Goal: Communication & Community: Answer question/provide support

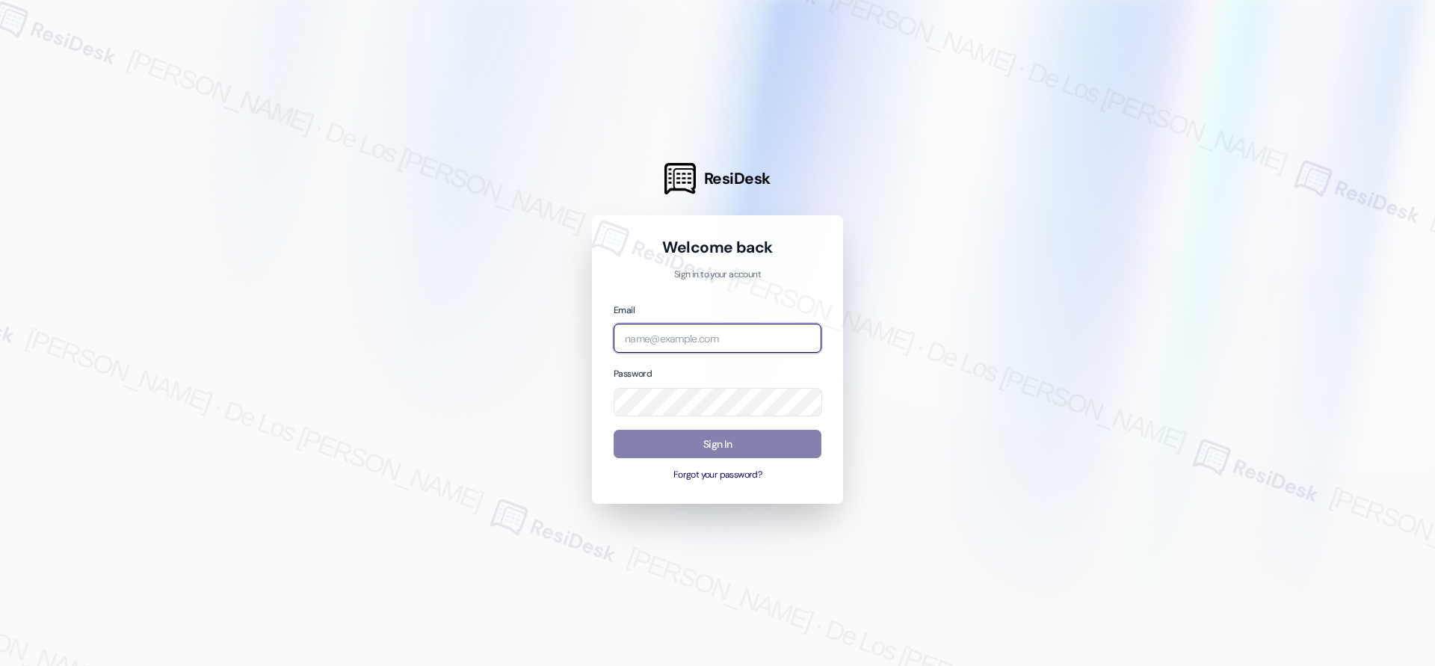
click at [778, 333] on input "email" at bounding box center [718, 338] width 208 height 29
type input "automated-surveys-venture_communities-[PERSON_NAME].[PERSON_NAME]@venture_[DOMA…"
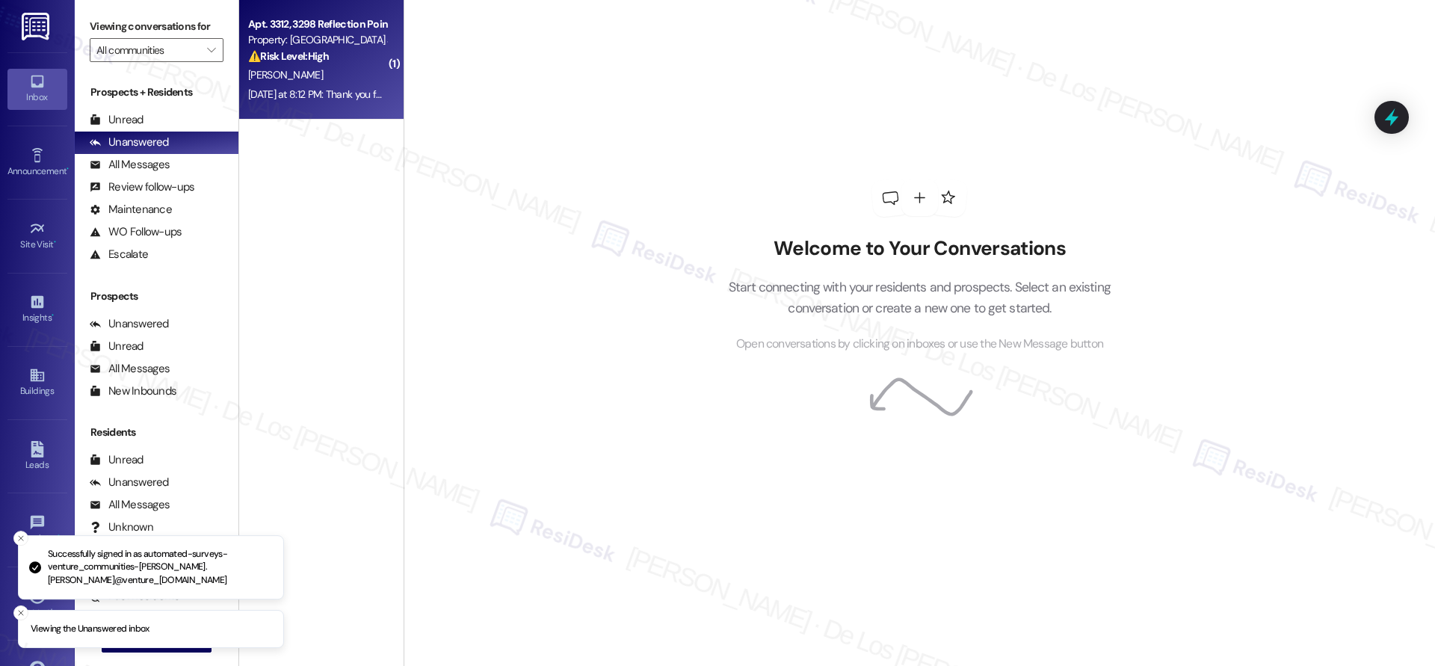
click at [326, 91] on div "[DATE] at 8:12 PM: Thank you for your message. Our offices are currently closed…" at bounding box center [724, 93] width 952 height 13
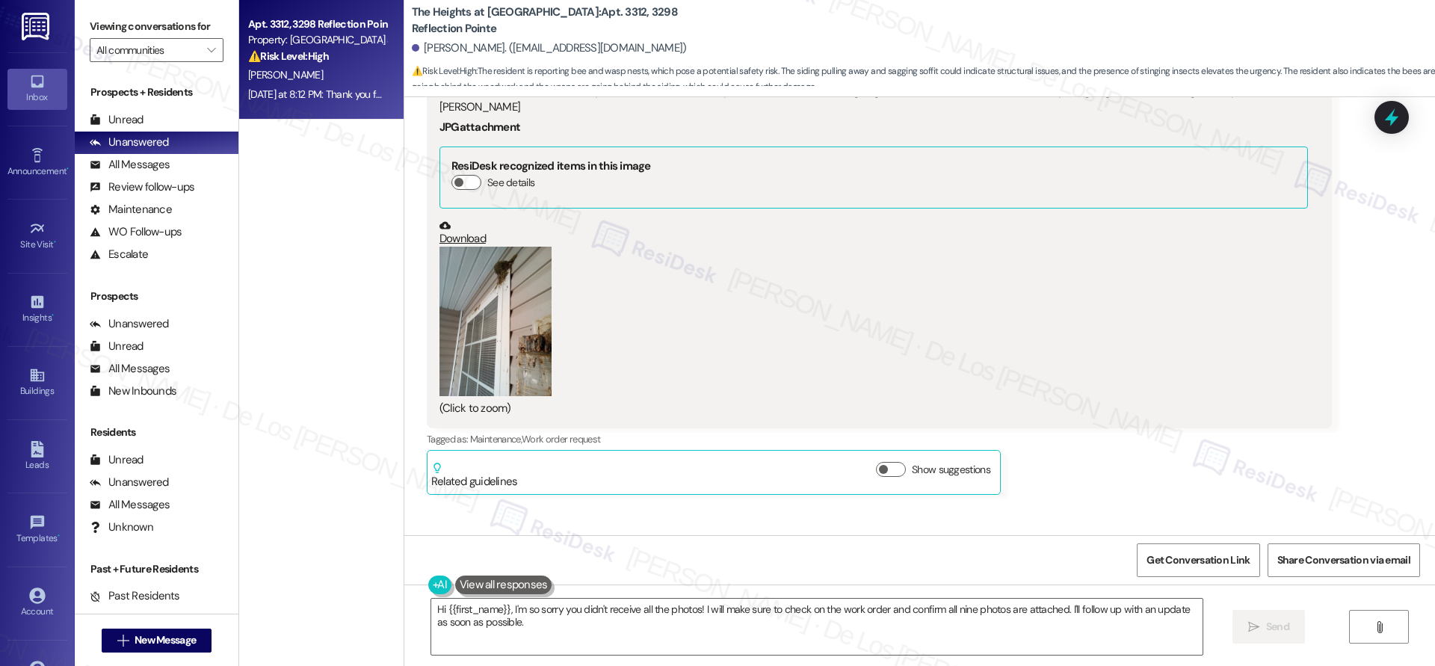
scroll to position [1116, 0]
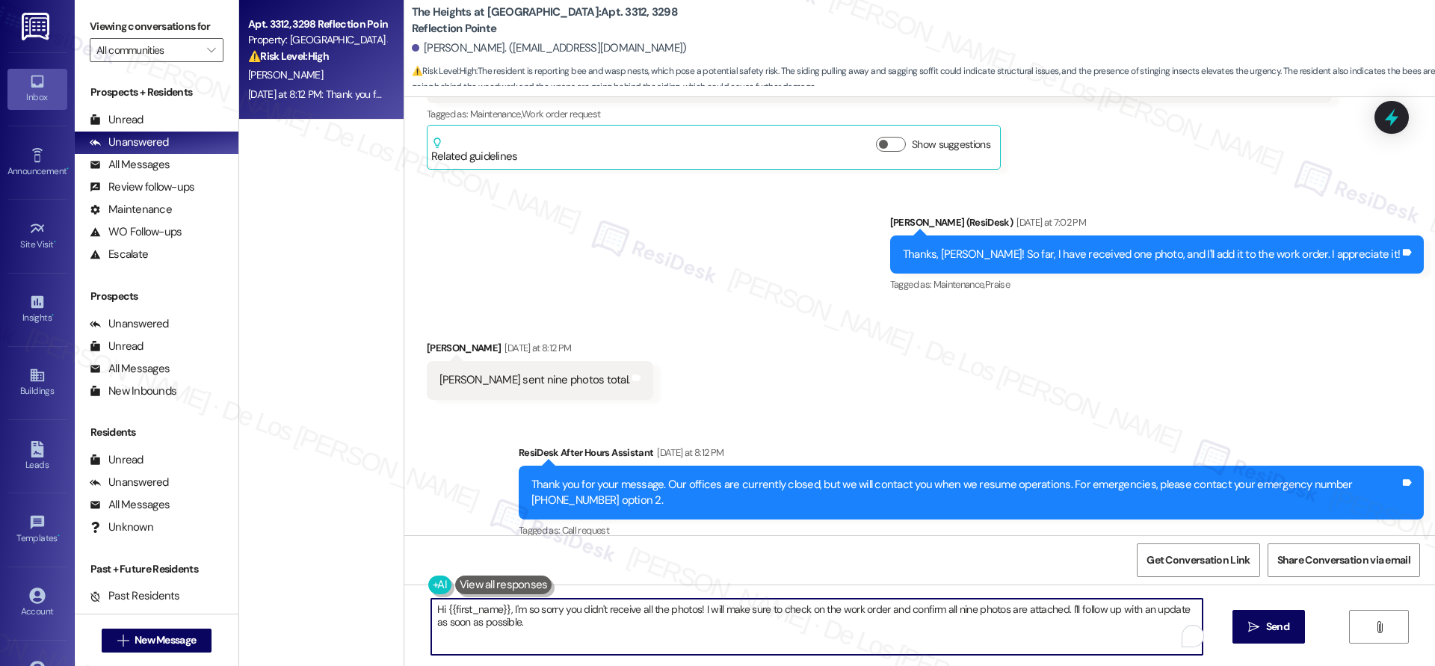
drag, startPoint x: 698, startPoint y: 609, endPoint x: 739, endPoint y: 641, distance: 52.8
click at [739, 641] on textarea "Hi {{first_name}}, I'm so sorry you didn't receive all the photos! I will make …" at bounding box center [817, 627] width 772 height 56
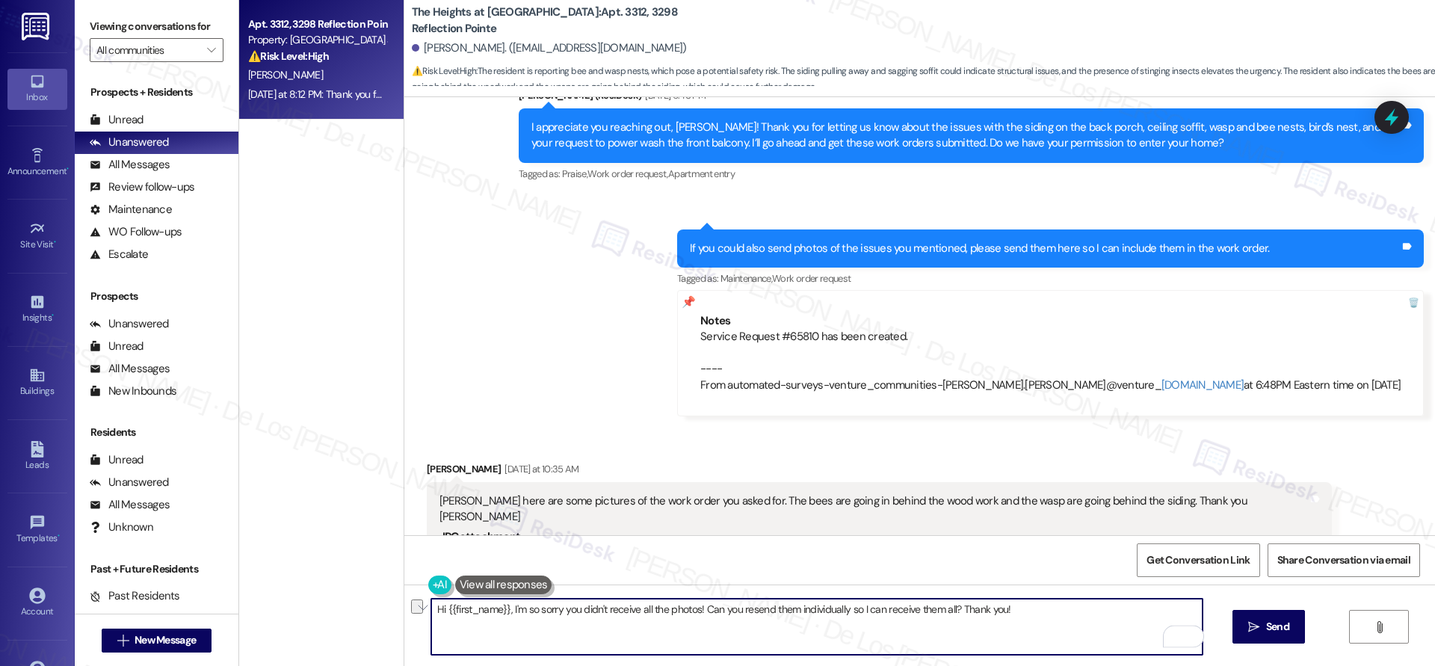
scroll to position [772, 0]
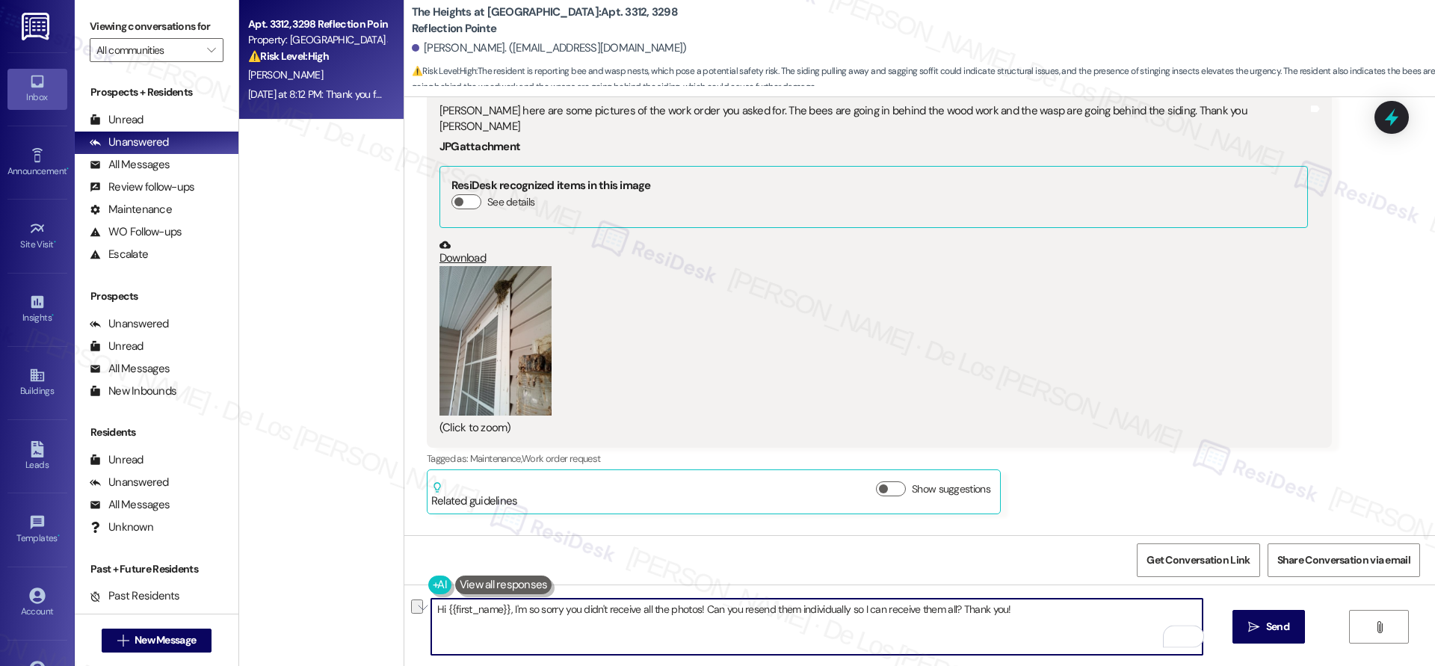
type textarea "Hi {{first_name}}, I'm so sorry you didn't receive all the photos! Can you rese…"
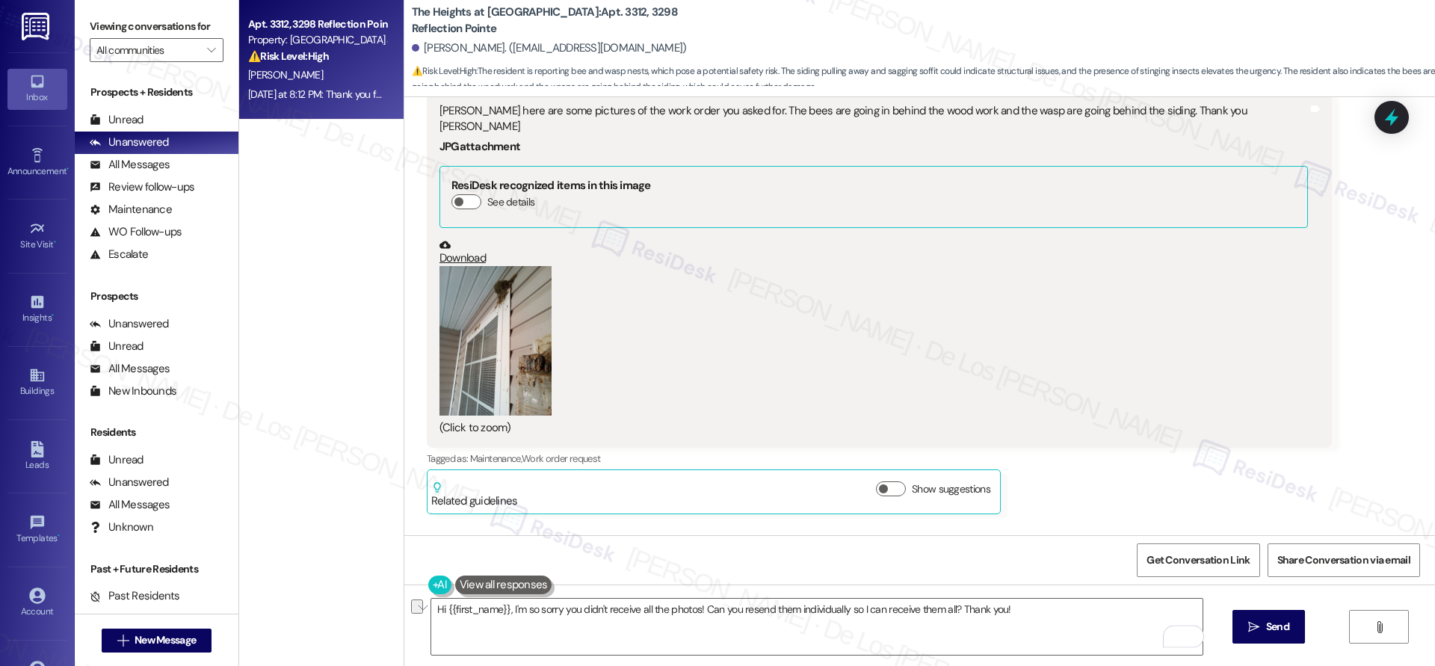
drag, startPoint x: 487, startPoint y: 351, endPoint x: 496, endPoint y: 351, distance: 9.0
click at [492, 351] on button "Zoom image" at bounding box center [496, 341] width 112 height 150
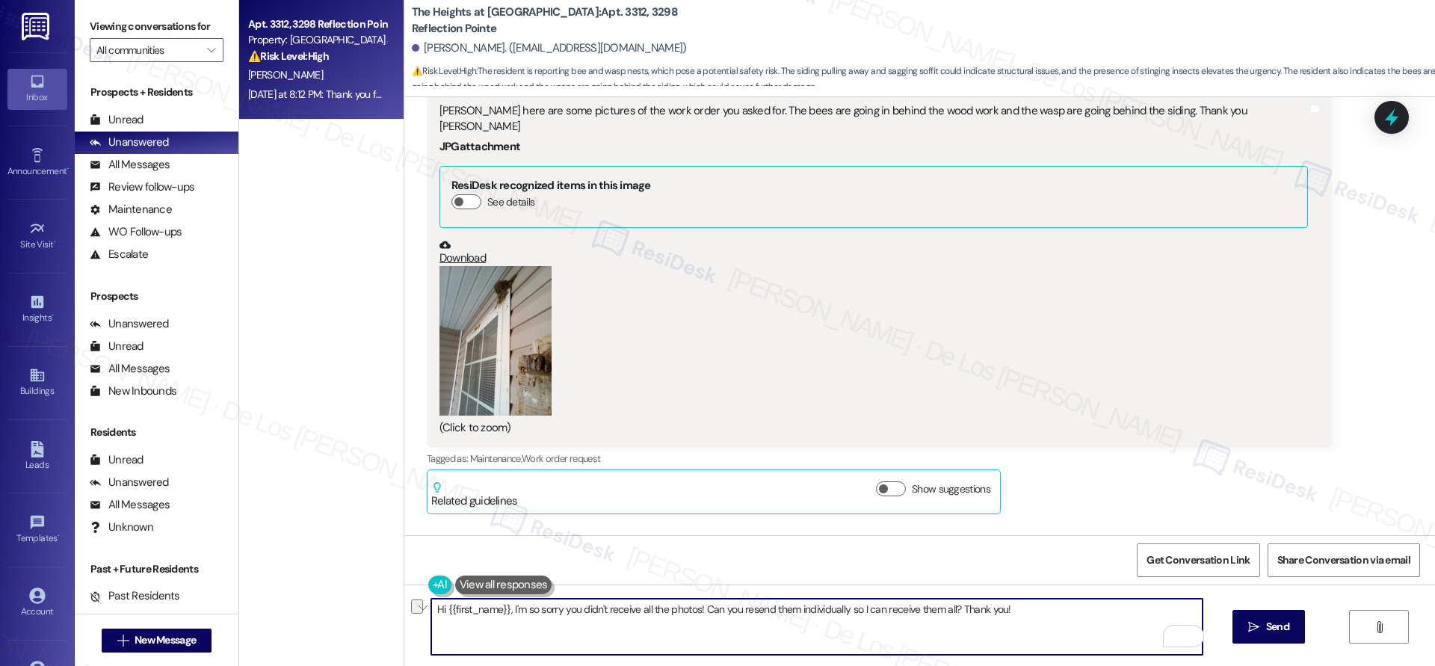
click at [864, 612] on textarea "Hi {{first_name}}, I'm so sorry you didn't receive all the photos! Can you rese…" at bounding box center [817, 627] width 772 height 56
paste textarea "’m so sorry some of the photos didn’t come through! Would you mind sending them…"
type textarea "Hi {{first_name}}, I’m so sorry some of the photos didn’t come through! Would y…"
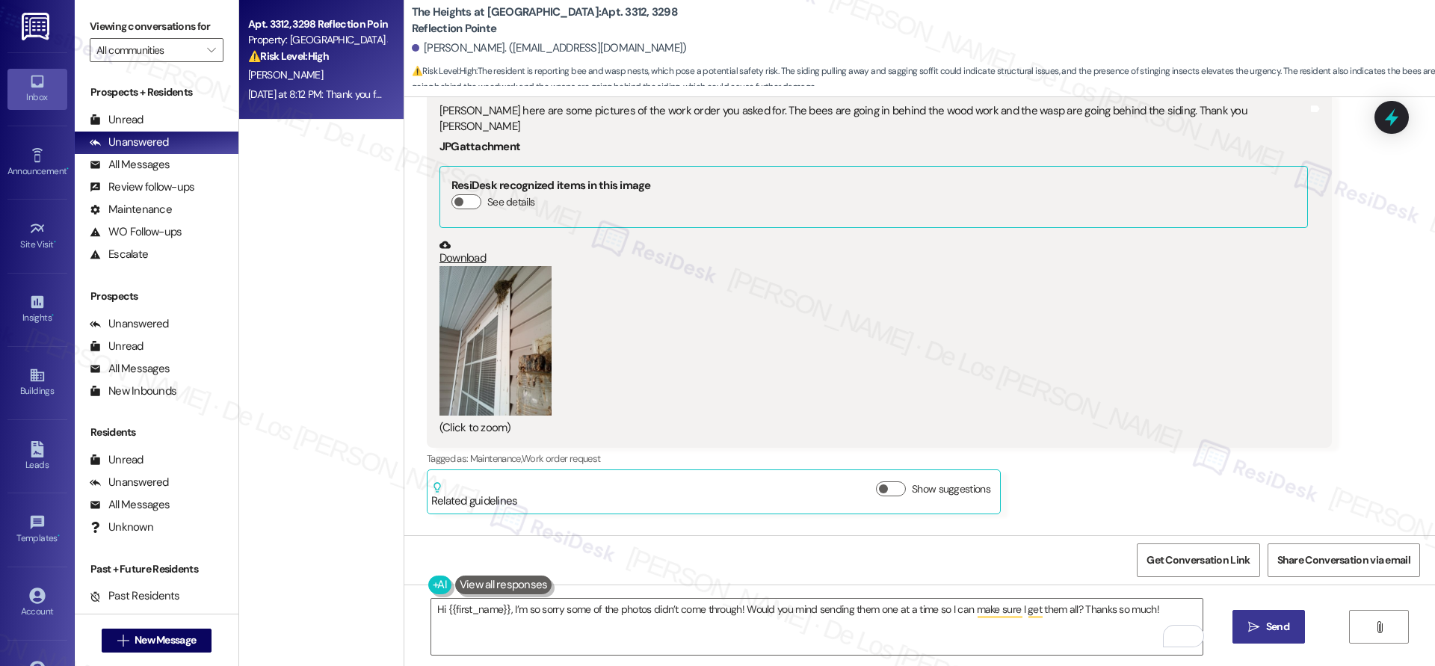
click at [1259, 630] on span " Send" at bounding box center [1269, 627] width 47 height 16
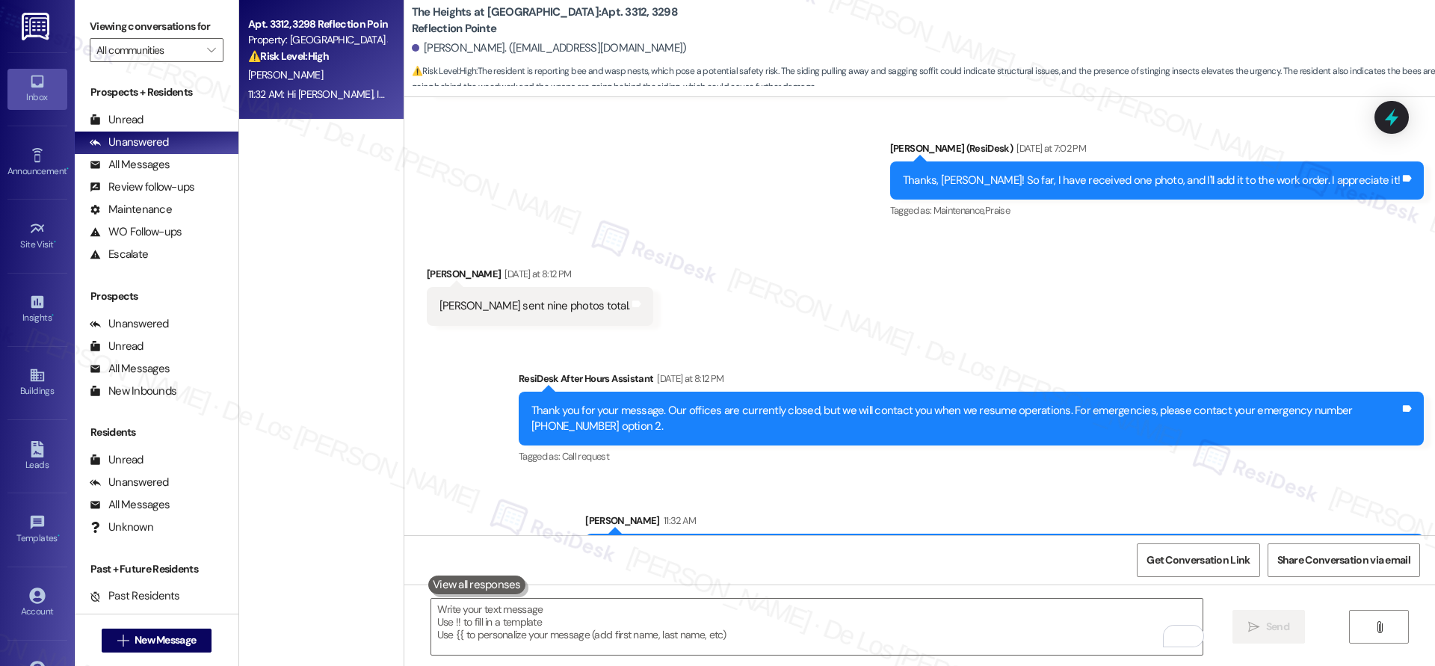
scroll to position [1221, 0]
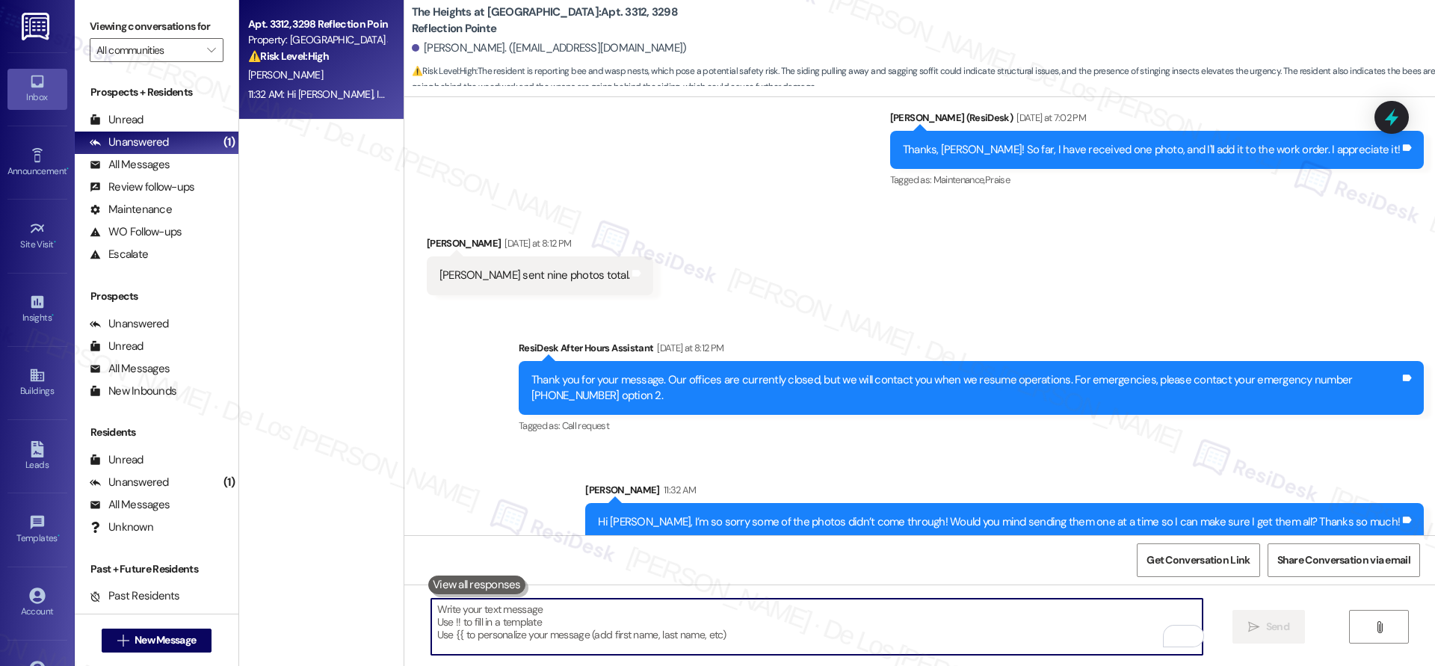
click at [551, 616] on textarea "To enrich screen reader interactions, please activate Accessibility in Grammarl…" at bounding box center [817, 627] width 772 height 56
paste textarea "Hi {{first_name}}, I understand you’re concerned about keeping your apartment. …"
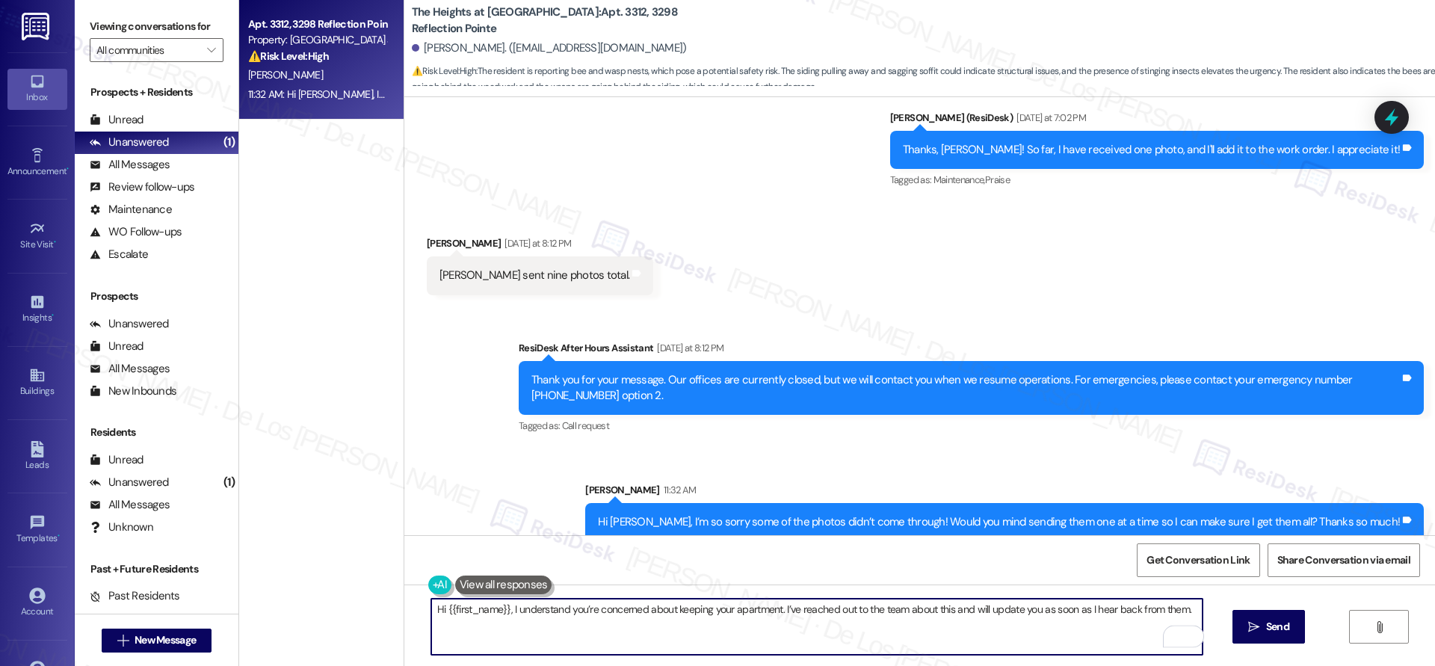
type textarea "Hi {{first_name}}, I understand you’re concerned about keeping your apartment. …"
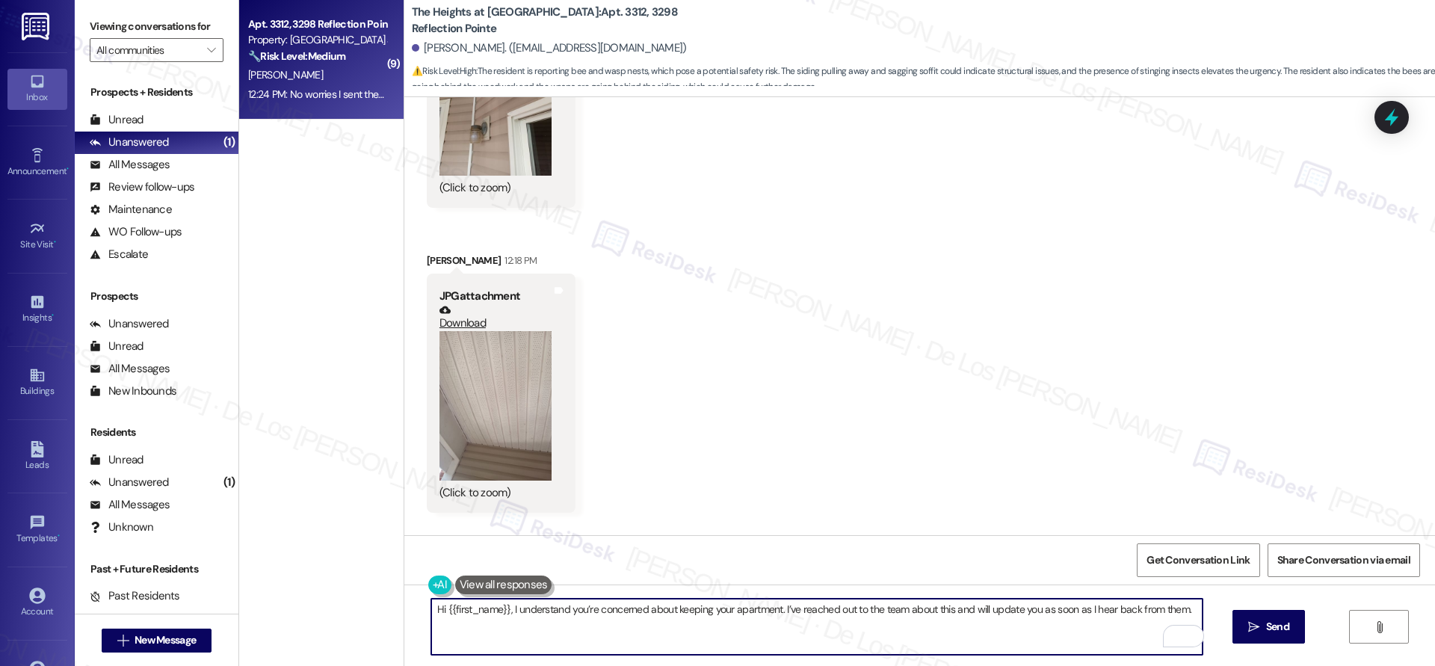
scroll to position [2778, 0]
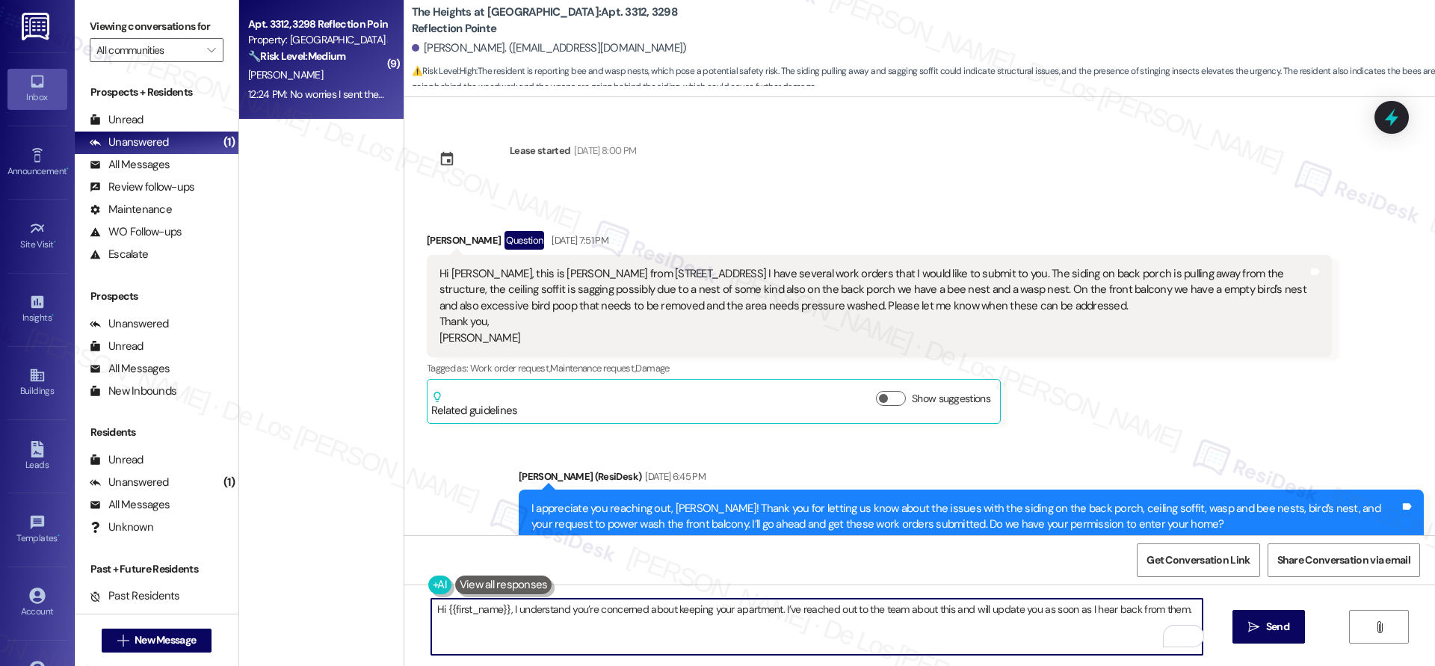
scroll to position [2778, 0]
